Goal: Task Accomplishment & Management: Use online tool/utility

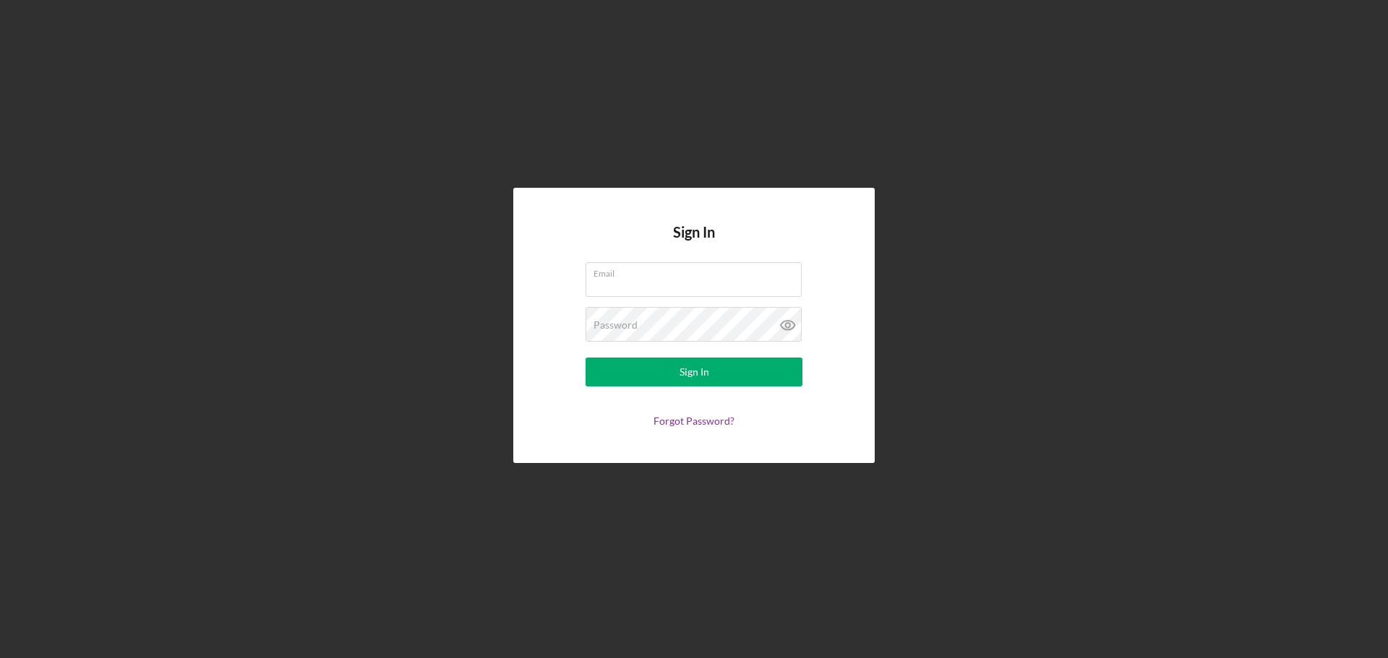
type input "[PERSON_NAME][EMAIL_ADDRESS][DOMAIN_NAME]"
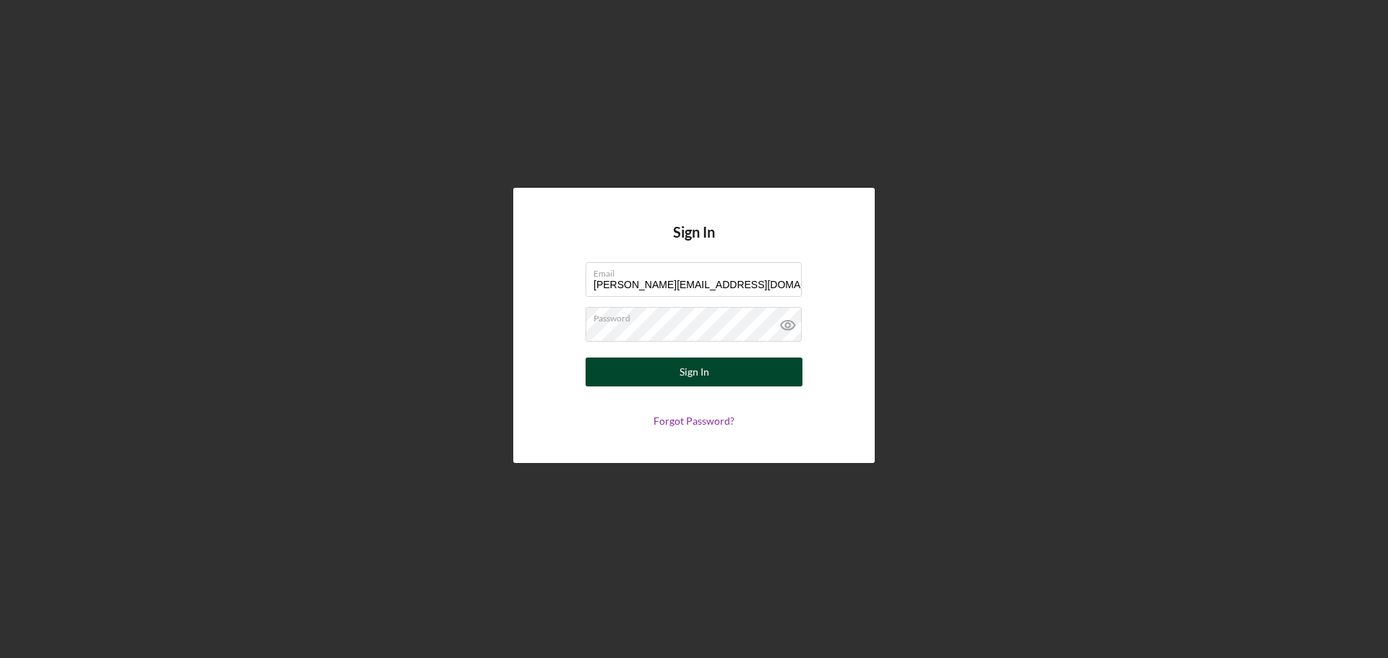
click at [669, 368] on button "Sign In" at bounding box center [693, 372] width 217 height 29
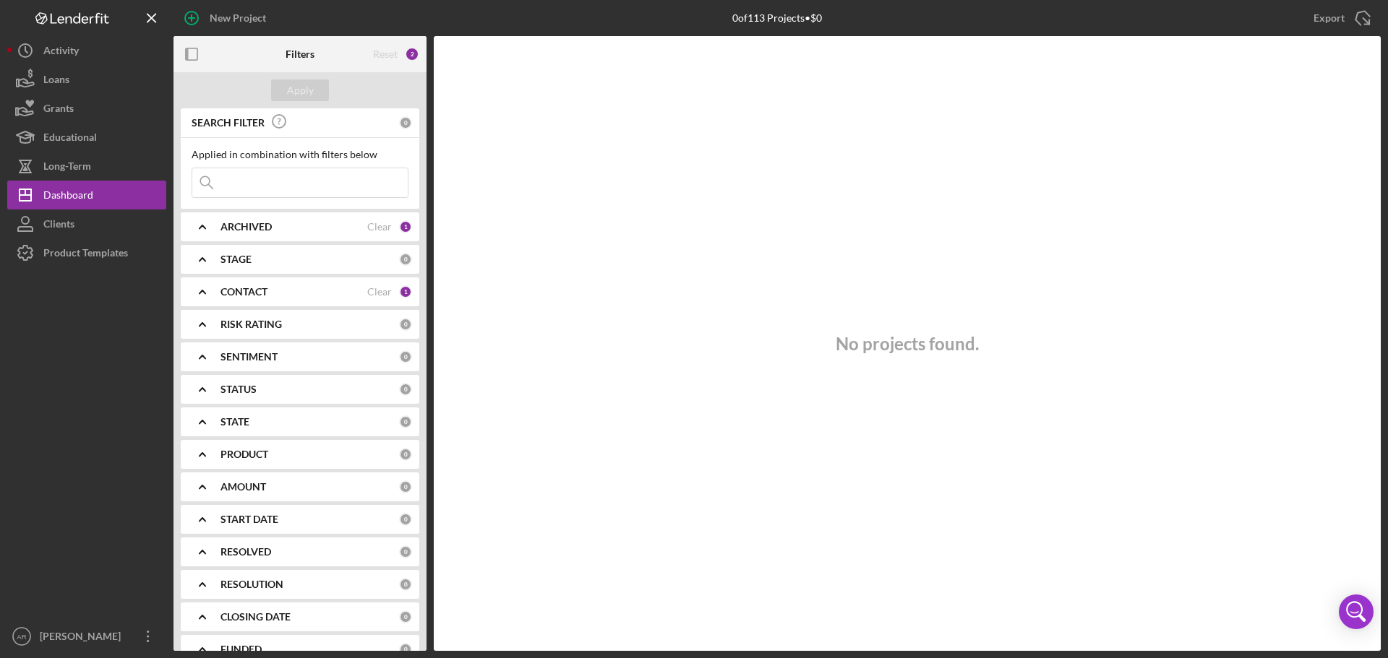
click at [283, 296] on div "CONTACT" at bounding box center [293, 292] width 147 height 12
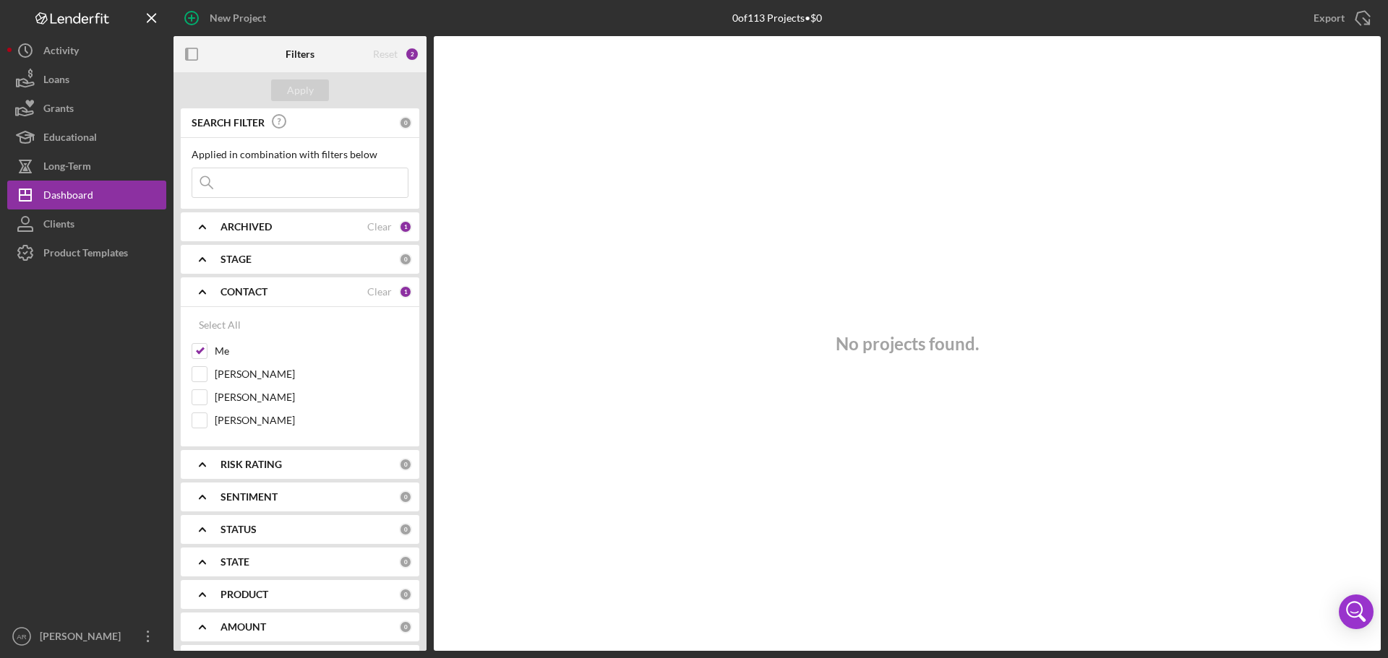
click at [283, 296] on div "CONTACT" at bounding box center [293, 292] width 147 height 12
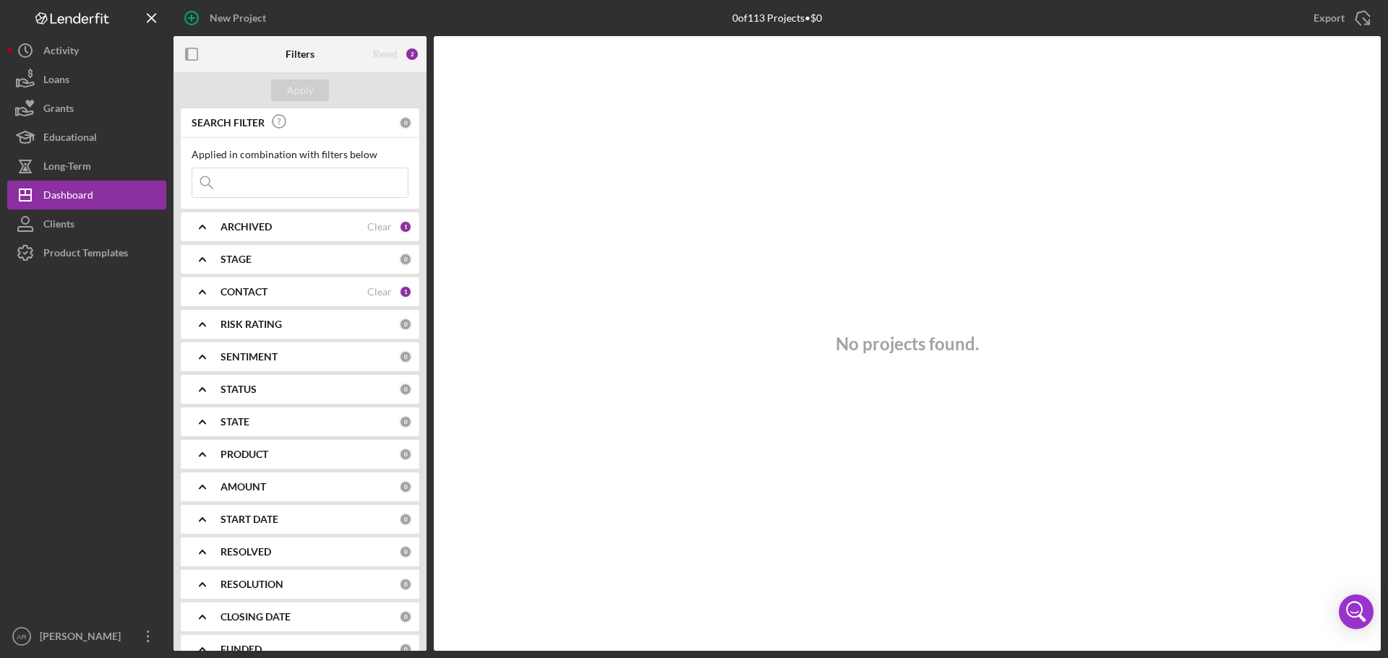
click at [275, 228] on div "ARCHIVED" at bounding box center [293, 227] width 147 height 12
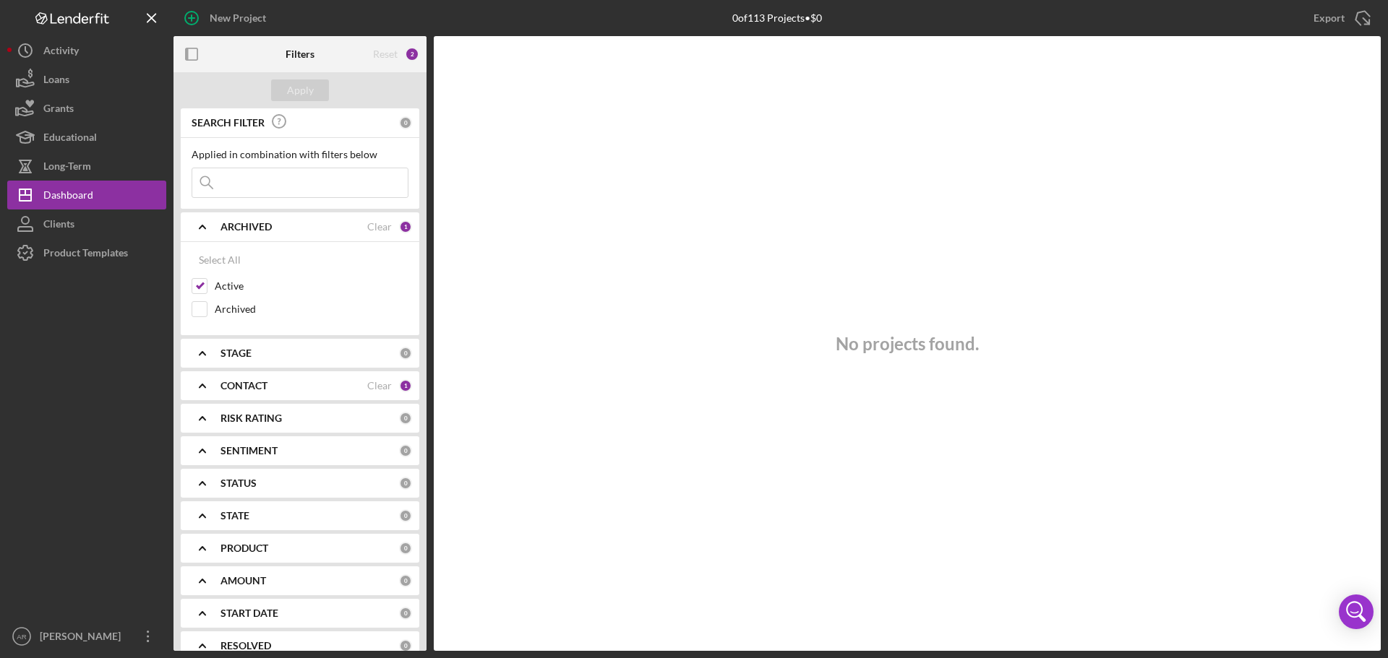
click at [275, 228] on div "ARCHIVED" at bounding box center [293, 227] width 147 height 12
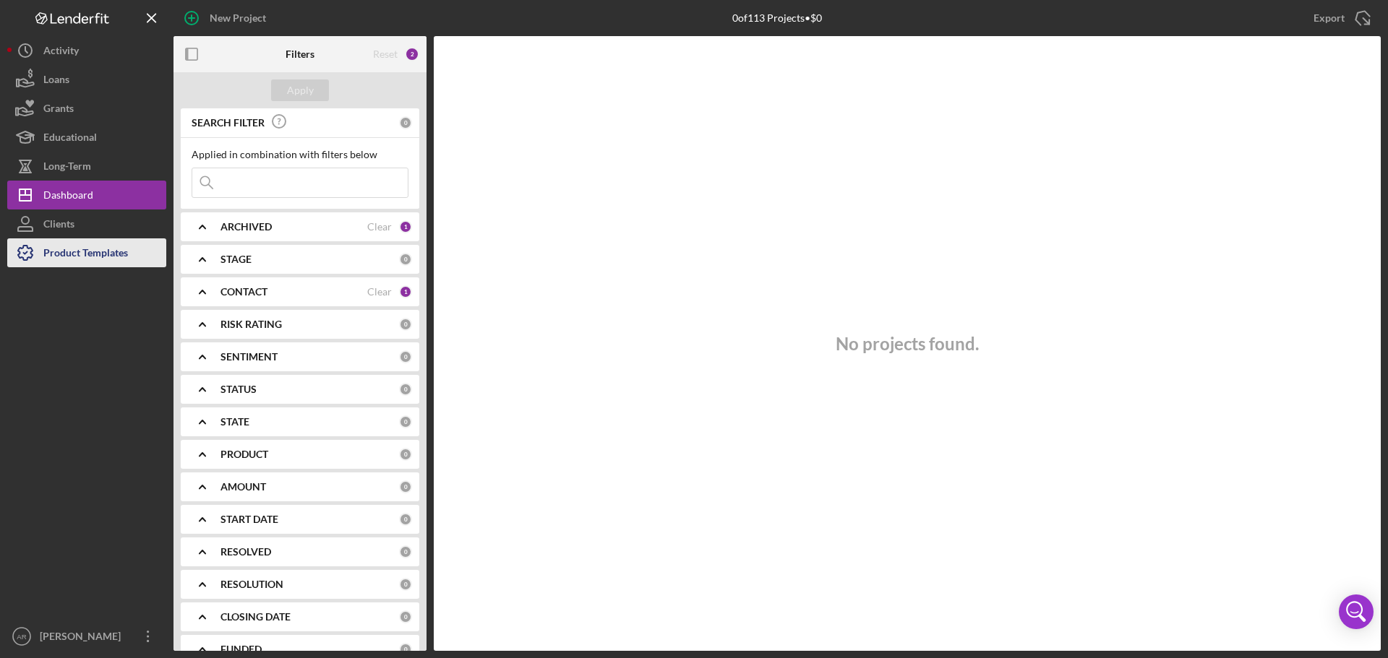
click at [88, 252] on div "Product Templates" at bounding box center [85, 255] width 85 height 33
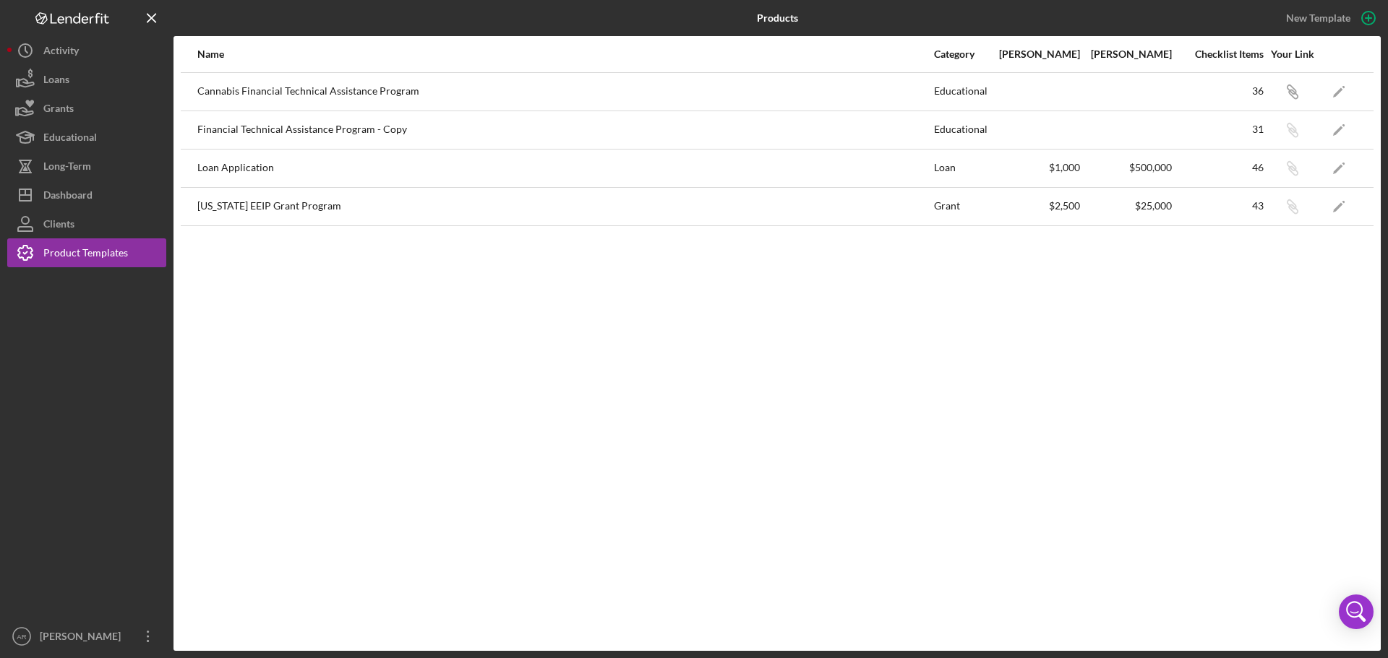
click at [259, 164] on div "Loan Application" at bounding box center [564, 168] width 735 height 36
click at [1338, 165] on icon "Icon/Edit" at bounding box center [1339, 168] width 33 height 33
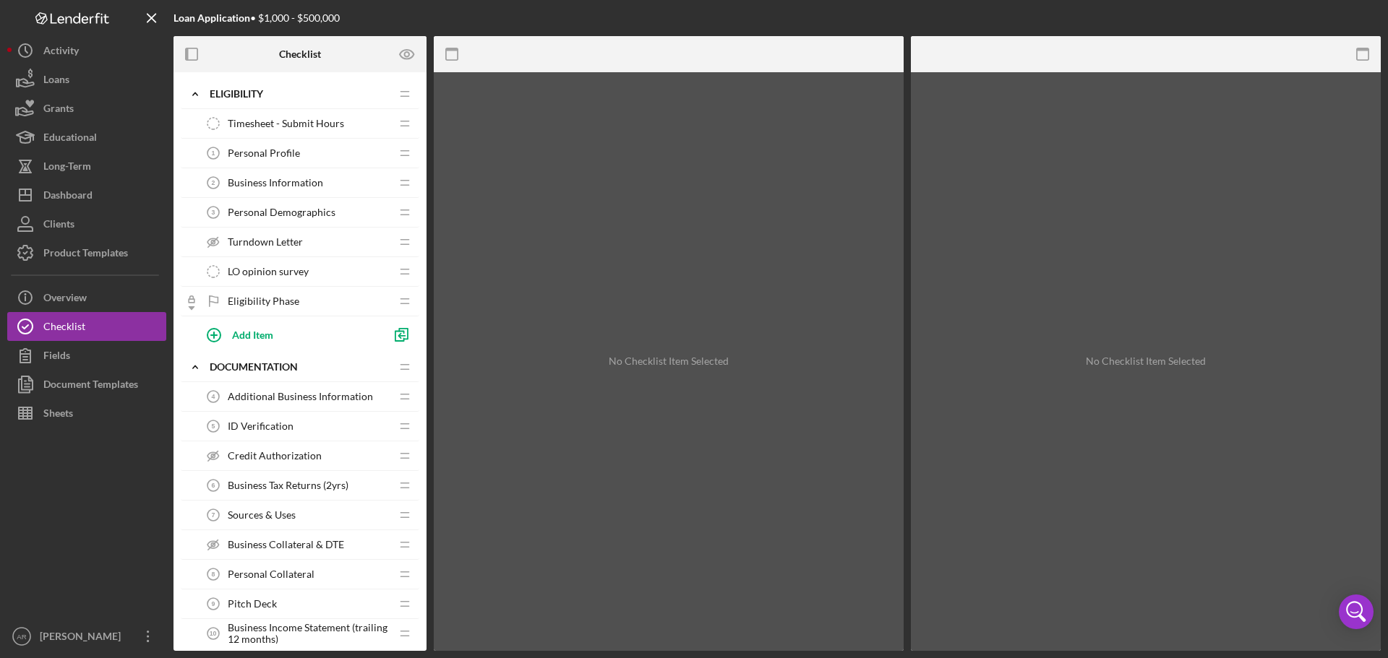
click at [285, 154] on span "Personal Profile" at bounding box center [264, 153] width 72 height 12
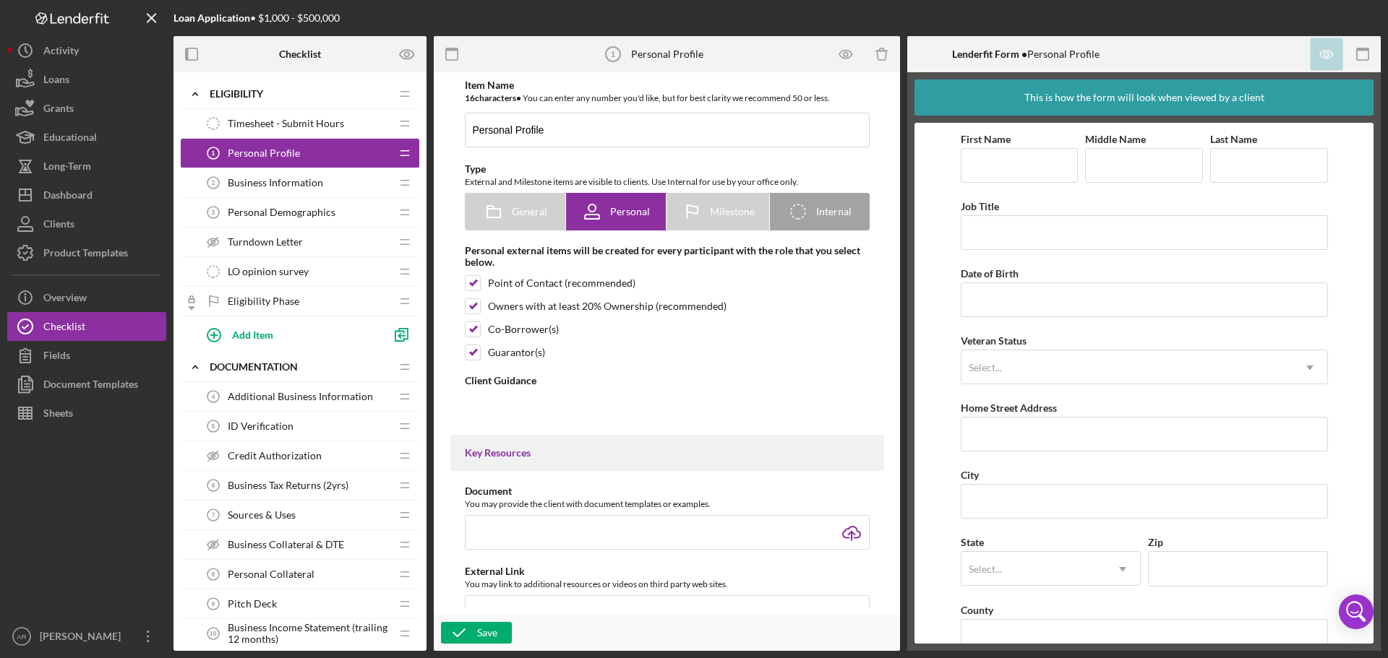
type textarea "<div><strong>Welcome! We're looking forward to working with you.</strong><br><b…"
type textarea "<div>Thanks for knocking out your personal profile within our application platf…"
